Goal: Information Seeking & Learning: Learn about a topic

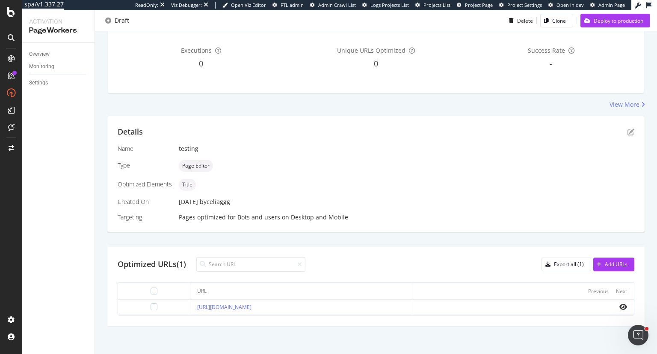
scroll to position [87, 0]
click at [628, 131] on icon "pen-to-square" at bounding box center [631, 130] width 7 height 7
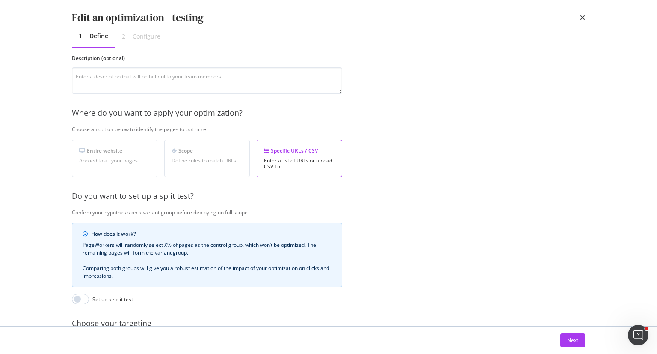
scroll to position [0, 0]
